Goal: Find specific page/section: Find specific page/section

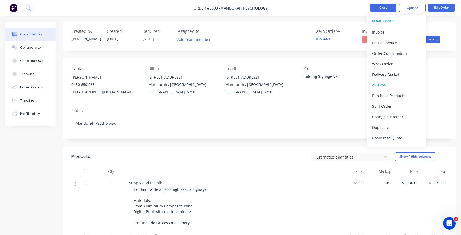
click at [376, 11] on button "Close" at bounding box center [383, 8] width 26 height 8
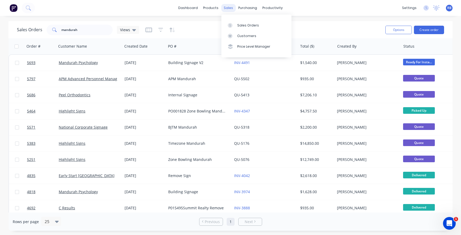
click at [229, 8] on div "sales" at bounding box center [228, 8] width 15 height 8
click at [88, 31] on input "mandurah" at bounding box center [87, 30] width 52 height 11
drag, startPoint x: 85, startPoint y: 30, endPoint x: 17, endPoint y: 30, distance: 67.7
click at [17, 30] on div "Sales Orders mandurah Views" at bounding box center [78, 30] width 122 height 11
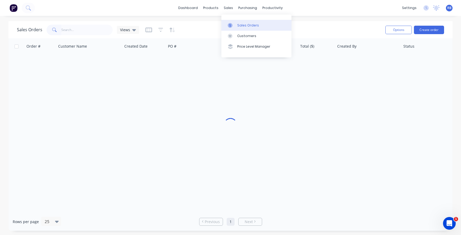
click at [243, 25] on div "Sales Orders" at bounding box center [248, 25] width 22 height 5
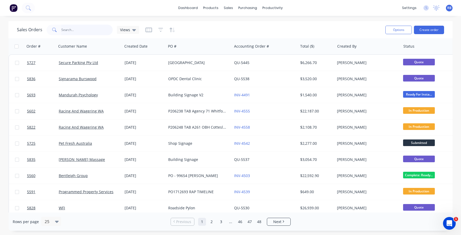
click at [78, 31] on input "text" at bounding box center [87, 30] width 52 height 11
type input "baldivis"
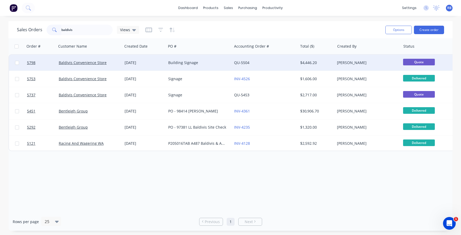
click at [201, 61] on div "Building Signage" at bounding box center [197, 62] width 59 height 5
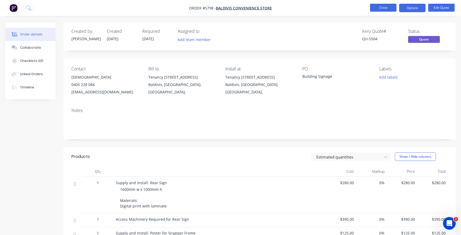
click at [381, 9] on button "Close" at bounding box center [383, 8] width 26 height 8
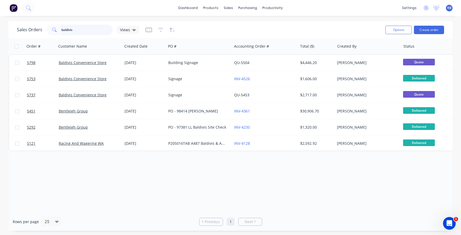
drag, startPoint x: 85, startPoint y: 28, endPoint x: 24, endPoint y: 28, distance: 61.6
click at [24, 28] on div "Sales Orders baldivis Views" at bounding box center [78, 30] width 122 height 11
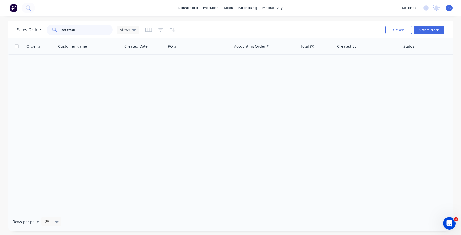
type input "pet fresh"
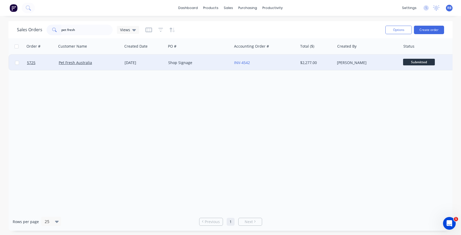
click at [201, 63] on div "Shop Signage" at bounding box center [197, 62] width 59 height 5
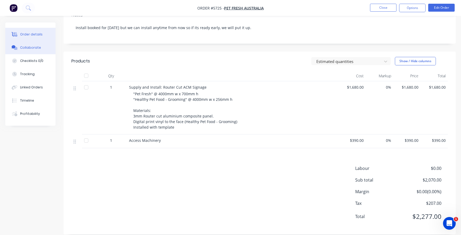
scroll to position [103, 0]
click at [371, 6] on button "Close" at bounding box center [383, 8] width 26 height 8
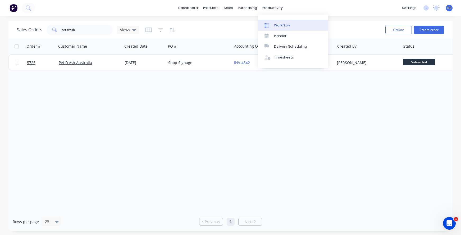
click at [290, 26] on link "Workflow" at bounding box center [293, 25] width 70 height 11
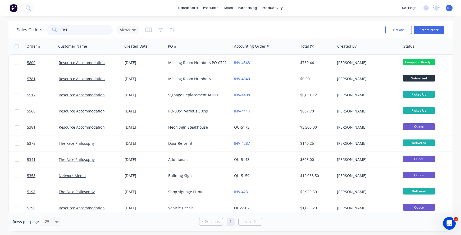
drag, startPoint x: 75, startPoint y: 31, endPoint x: 41, endPoint y: 30, distance: 33.6
click at [47, 30] on div "Phil" at bounding box center [80, 30] width 66 height 11
type input "vehicle"
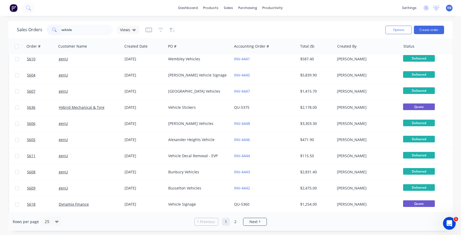
scroll to position [56, 0]
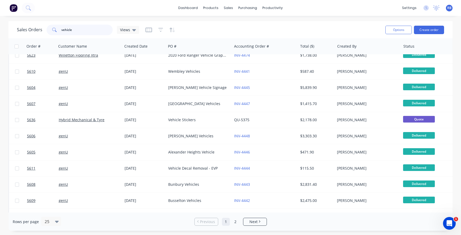
drag, startPoint x: 78, startPoint y: 30, endPoint x: 47, endPoint y: 27, distance: 31.3
click at [47, 27] on div "vehicle" at bounding box center [80, 30] width 66 height 11
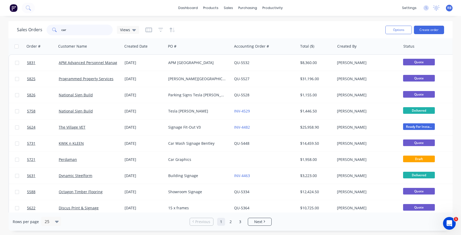
scroll to position [0, 0]
type input "c"
type input "truck"
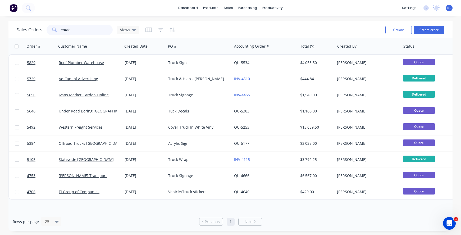
drag, startPoint x: 76, startPoint y: 33, endPoint x: 6, endPoint y: 31, distance: 69.8
click at [6, 31] on div "Sales Orders truck Views Options Create order Order # Customer Name Created Dat…" at bounding box center [230, 125] width 461 height 209
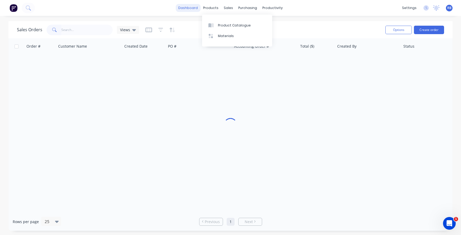
click at [188, 8] on link "dashboard" at bounding box center [188, 8] width 25 height 8
